Goal: Information Seeking & Learning: Learn about a topic

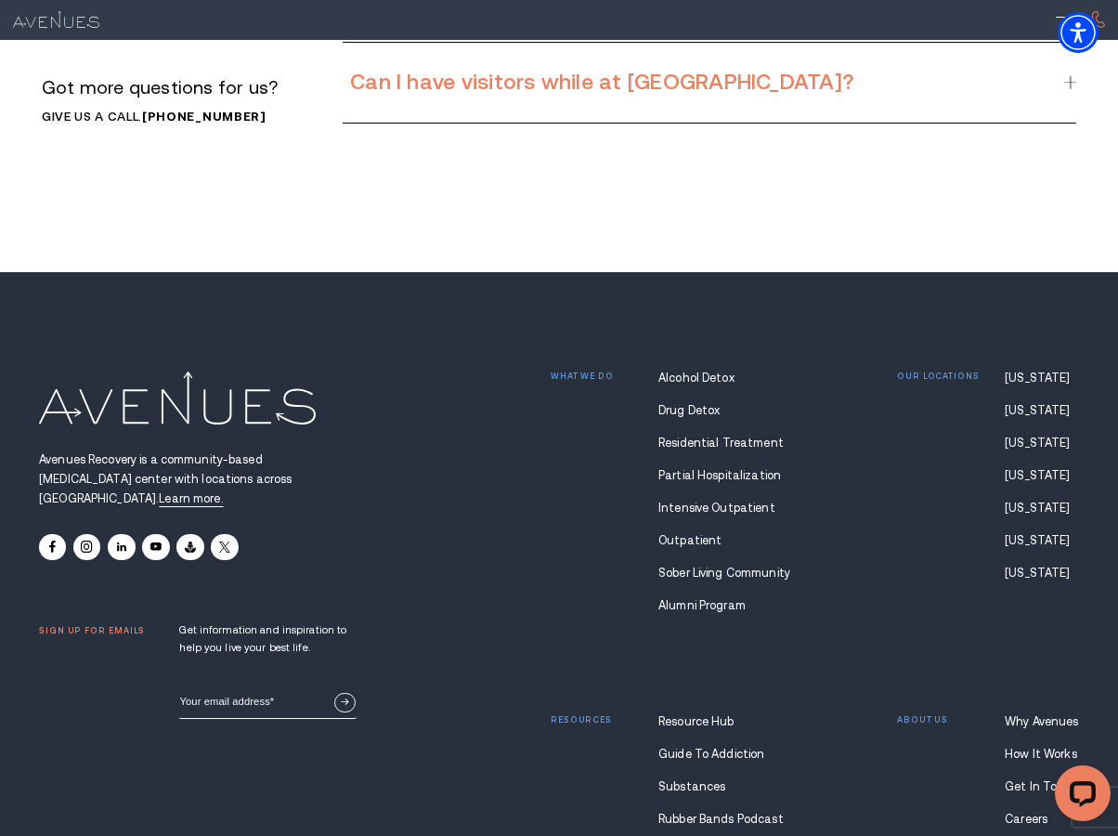
scroll to position [11141, 0]
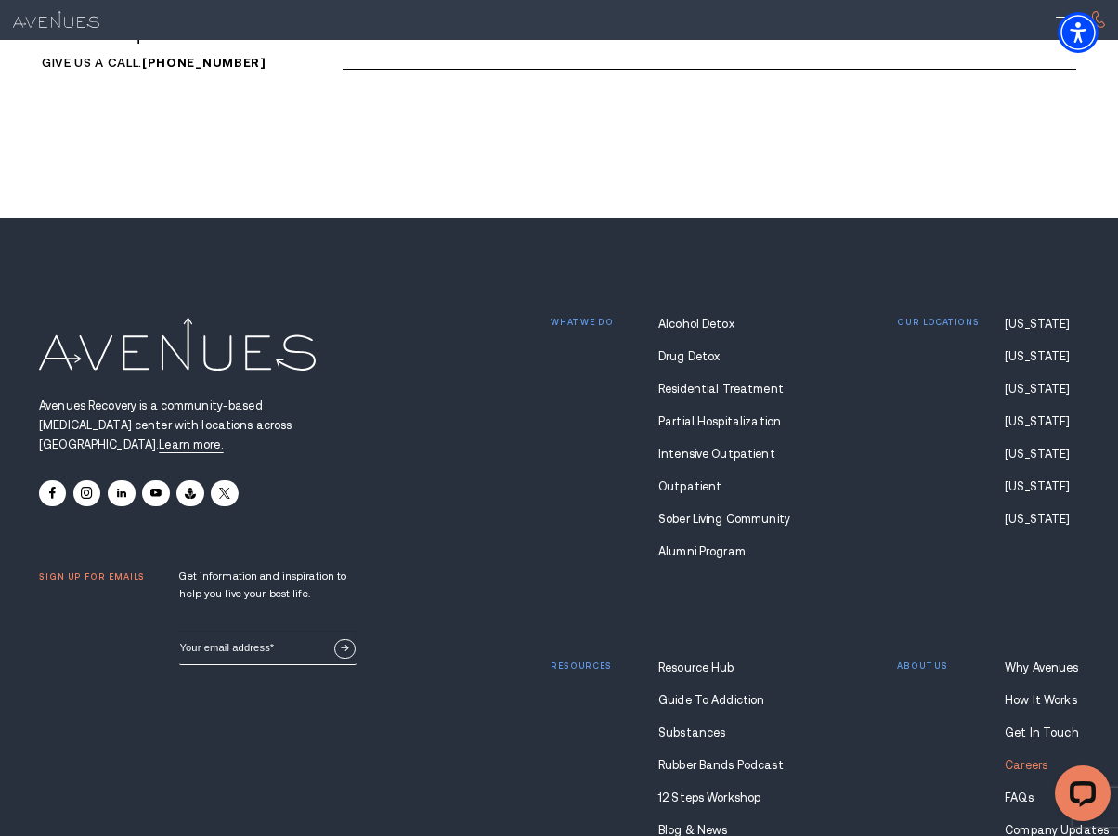
click at [1027, 759] on link "Careers" at bounding box center [1042, 765] width 74 height 13
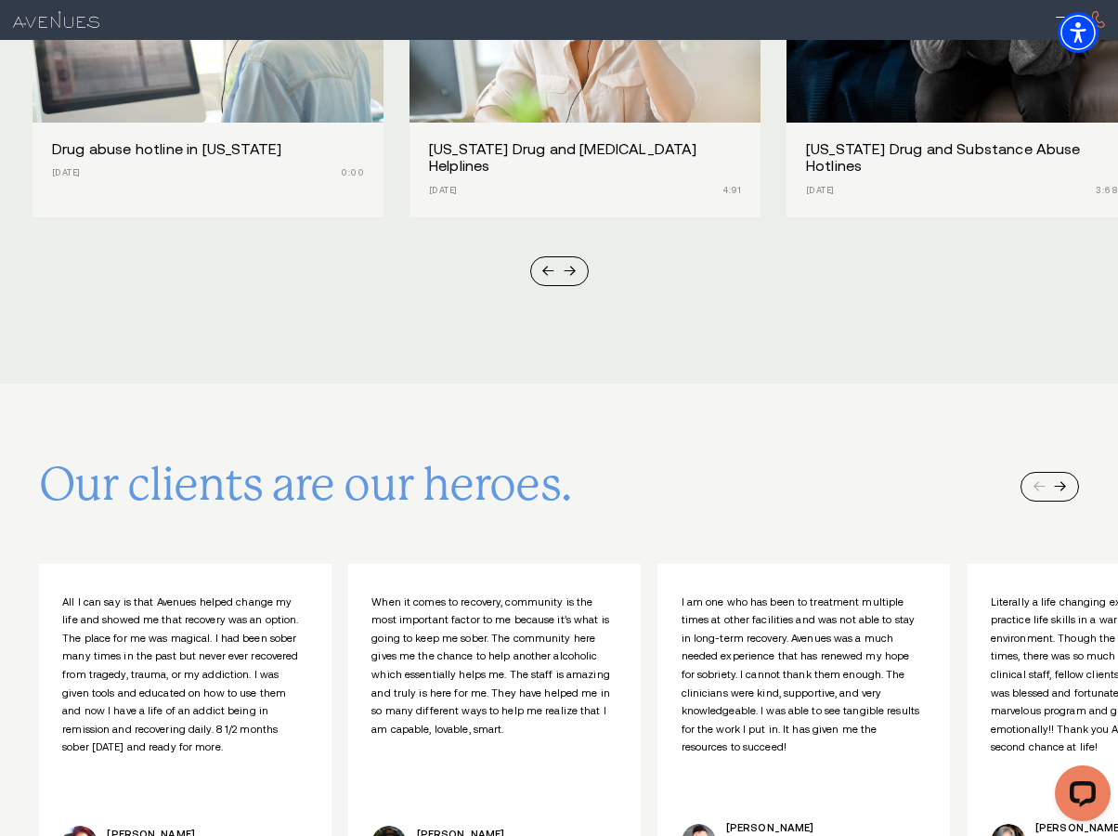
scroll to position [5105, 0]
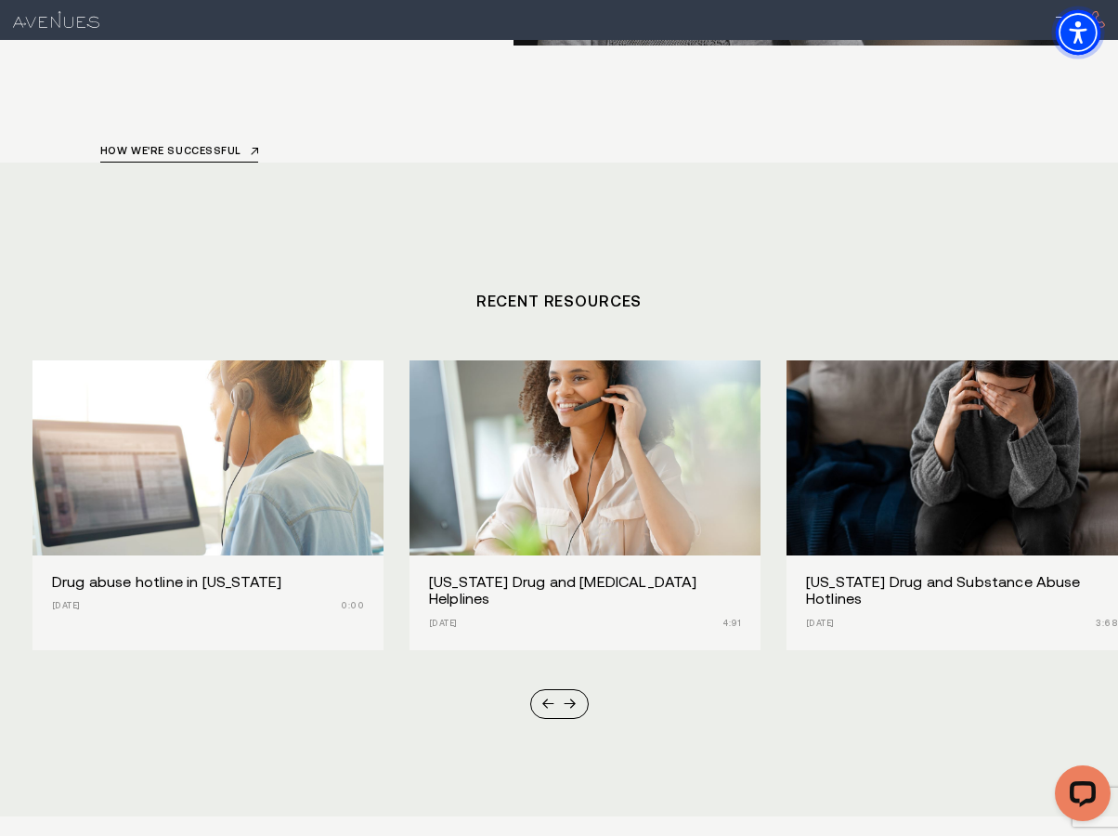
click at [1062, 17] on span "Accessibility Menu" at bounding box center [1077, 32] width 65 height 65
click at [1058, 22] on div at bounding box center [1066, 20] width 20 height 20
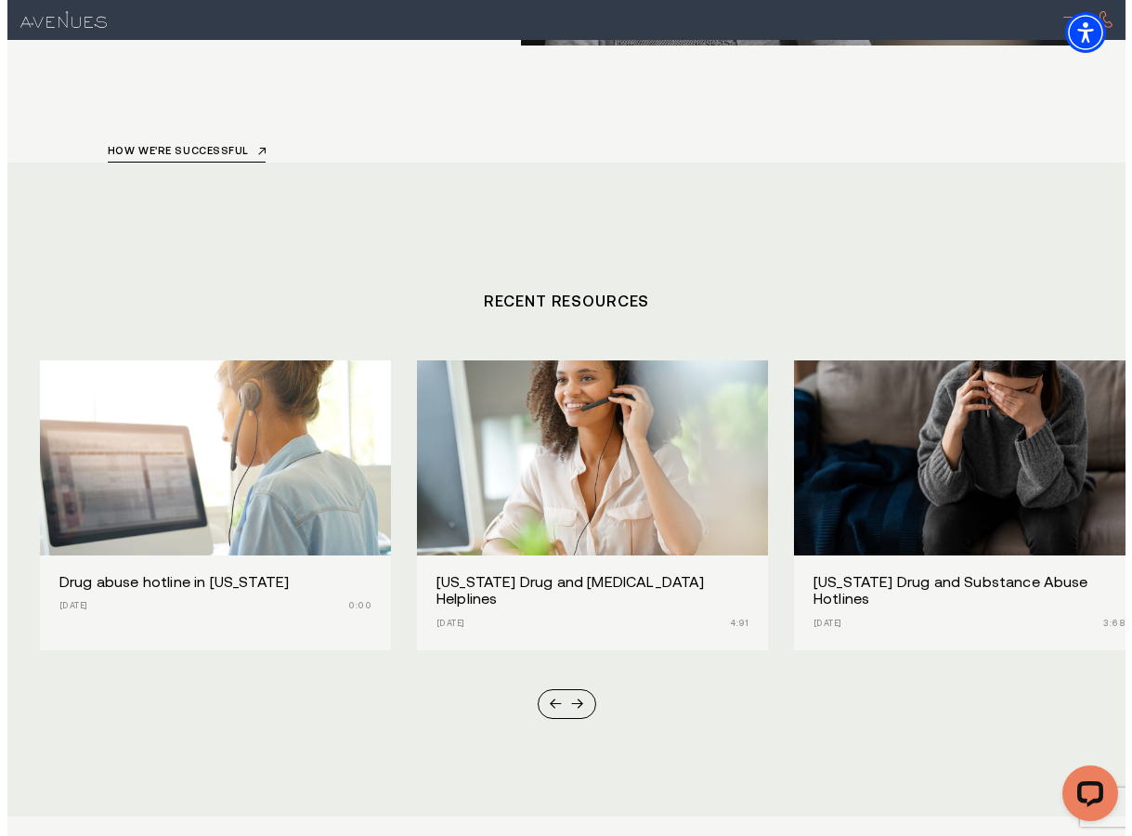
scroll to position [5109, 0]
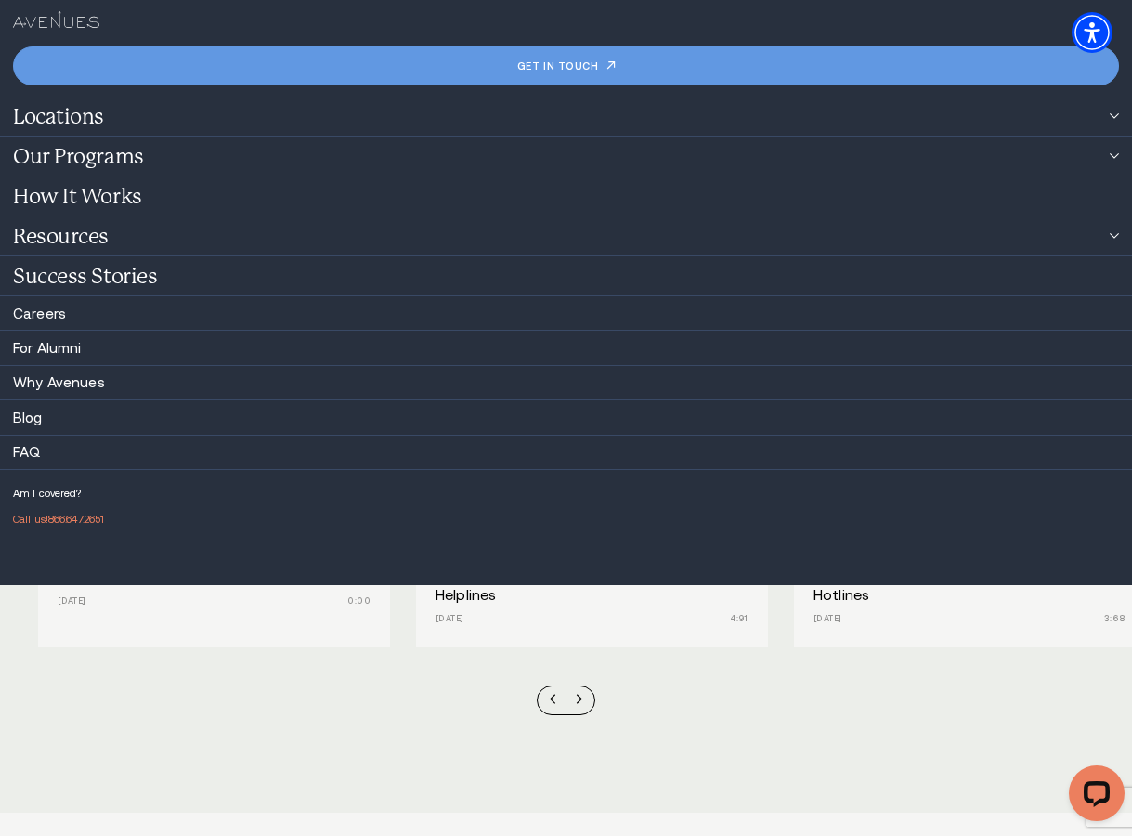
click at [588, 667] on section "Recent Resources Drug abuse hotline in [US_STATE] [DATE] 0:00 [US_STATE] Drug a…" at bounding box center [566, 485] width 1132 height 655
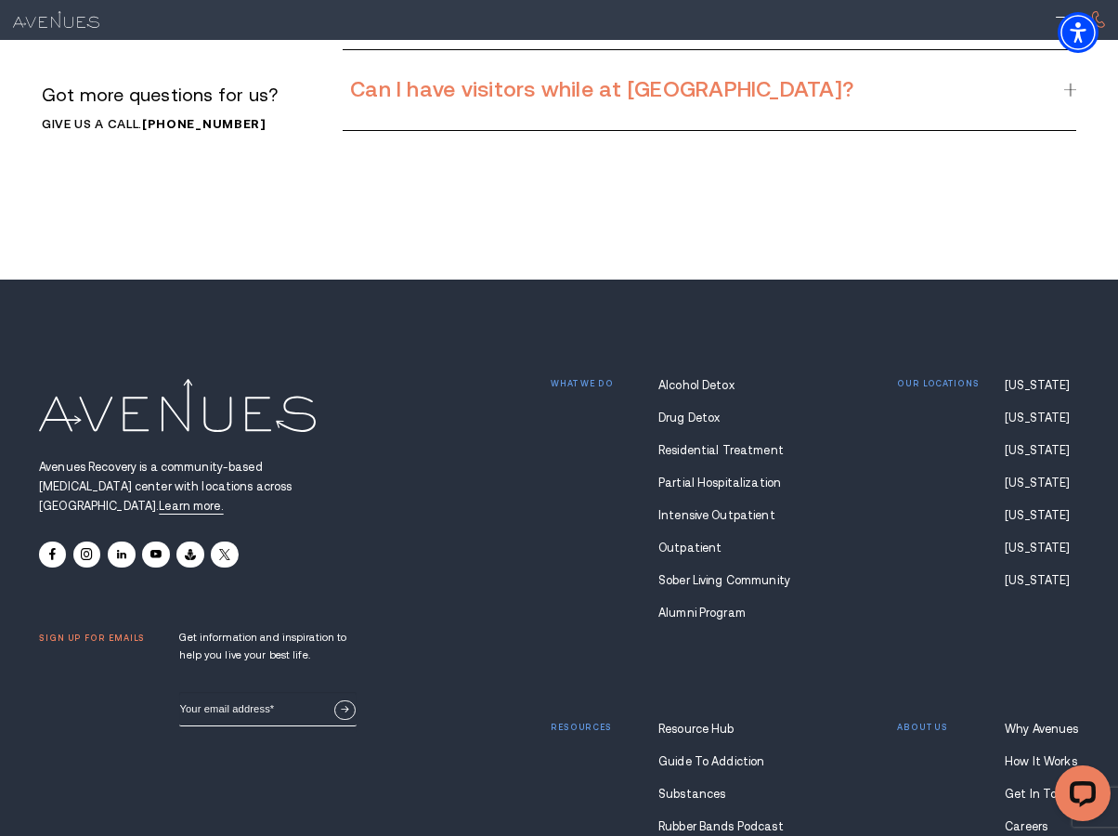
scroll to position [11232, 0]
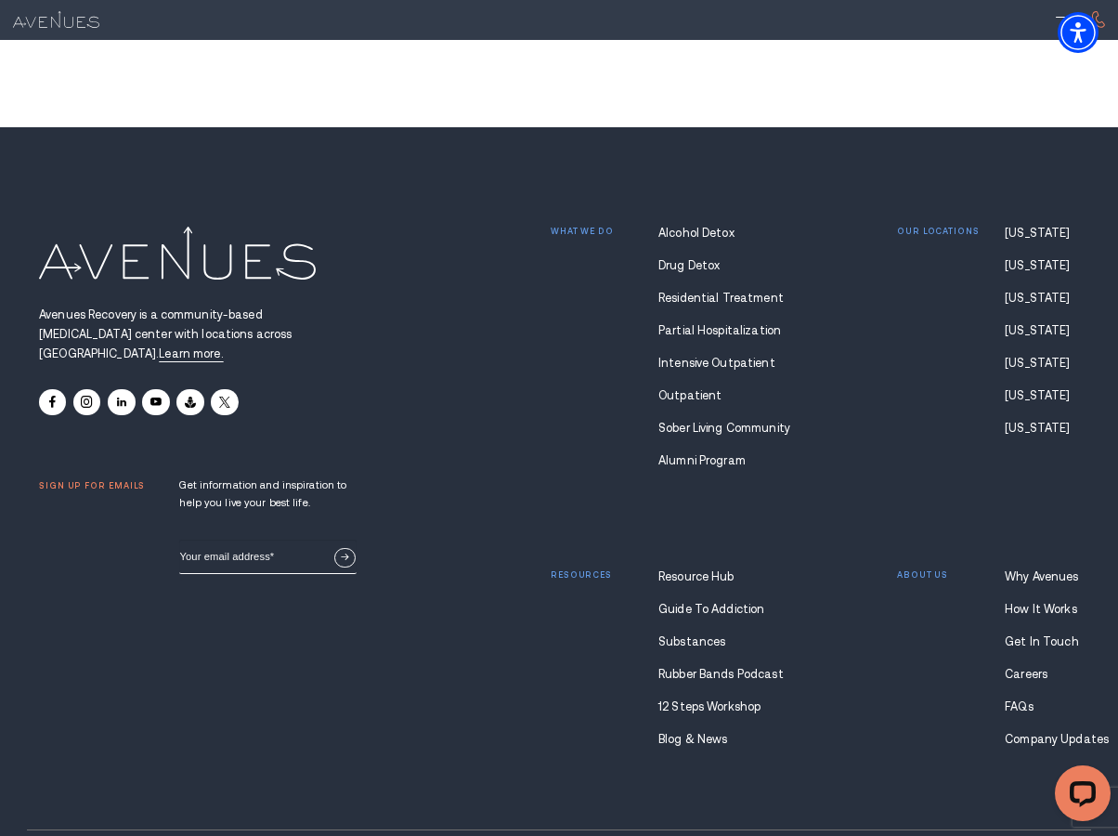
click at [924, 570] on p "About us" at bounding box center [922, 575] width 51 height 10
click at [1033, 570] on link "Why Avenues" at bounding box center [1042, 576] width 74 height 13
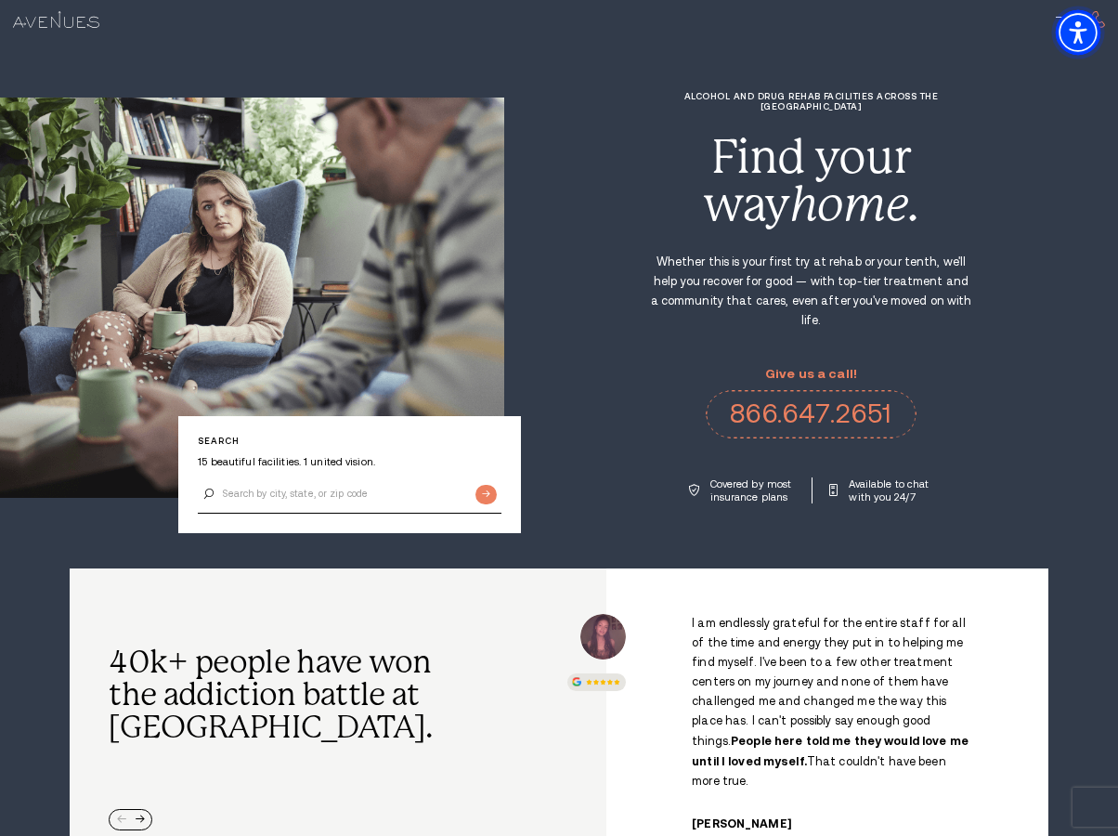
click at [1062, 19] on span "Accessibility Menu" at bounding box center [1077, 32] width 65 height 65
click at [562, 327] on div "Alcohol and Drug Rehab Facilities across the US Find your way home. Whether thi…" at bounding box center [811, 297] width 614 height 412
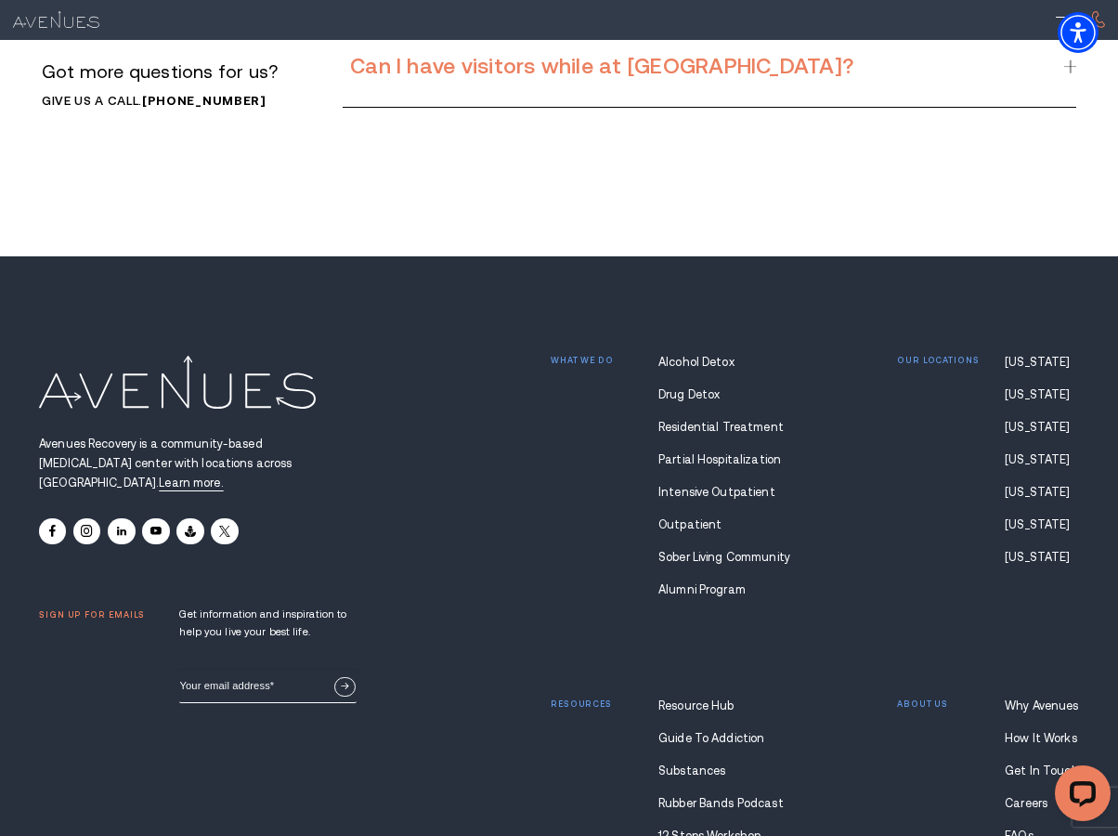
scroll to position [11232, 0]
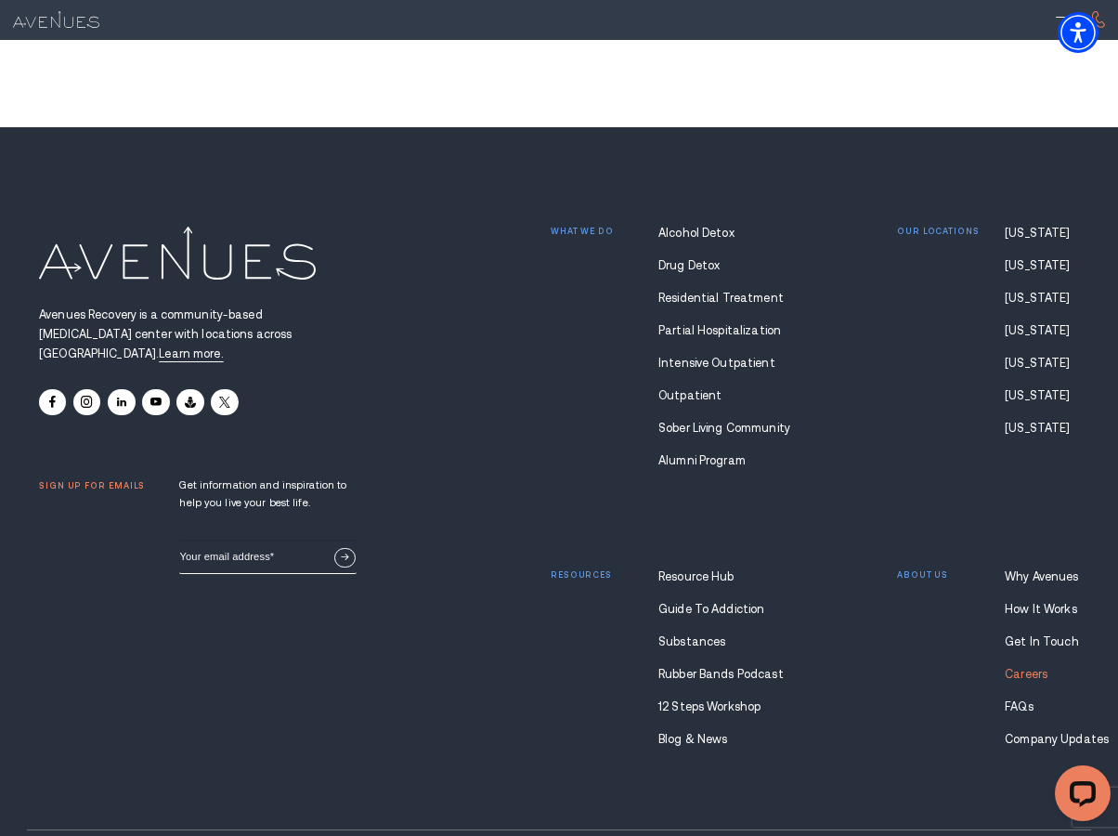
click at [1013, 668] on link "Careers" at bounding box center [1042, 674] width 74 height 13
